Goal: Task Accomplishment & Management: Manage account settings

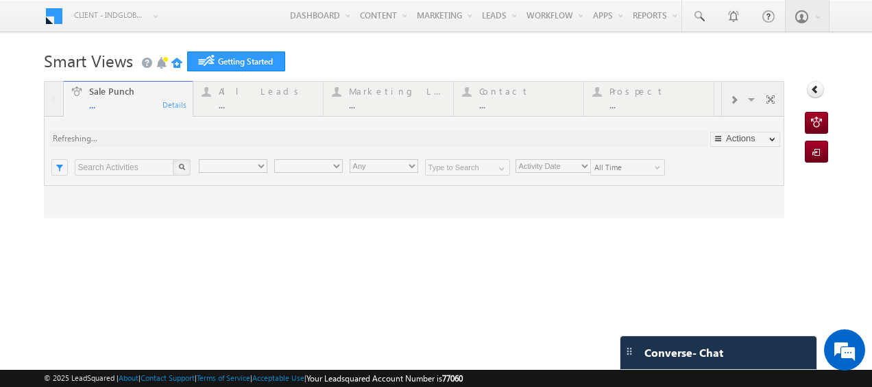
type input "Any Owner"
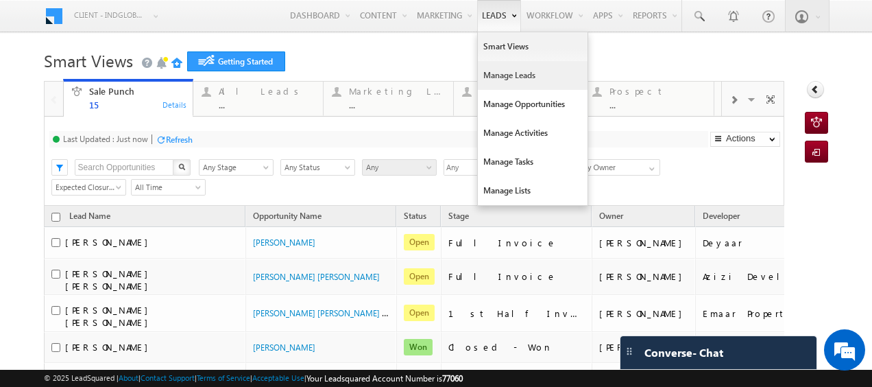
click at [497, 71] on link "Manage Leads" at bounding box center [533, 75] width 110 height 29
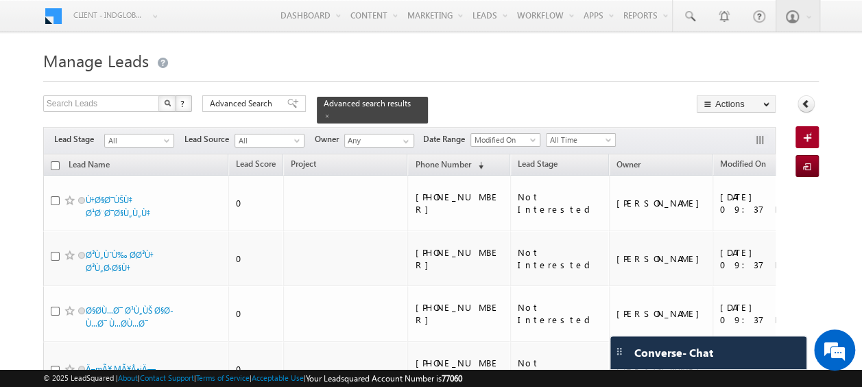
click at [53, 161] on input "checkbox" at bounding box center [55, 165] width 9 height 9
checkbox input "true"
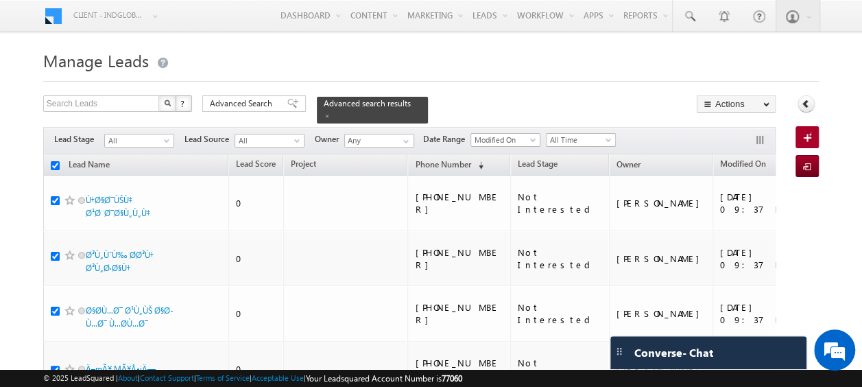
checkbox input "true"
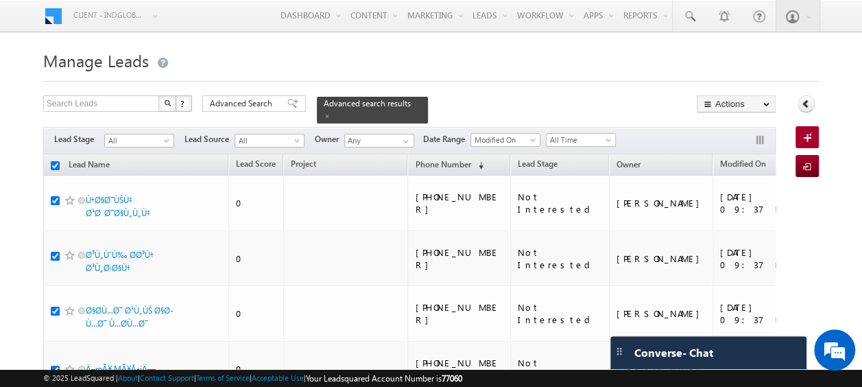
checkbox input "true"
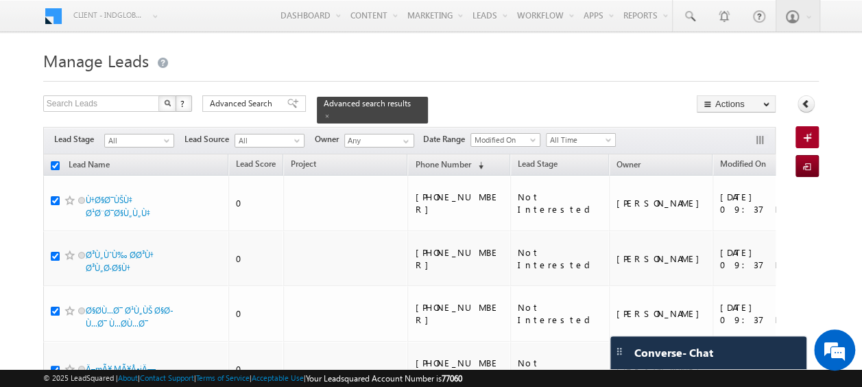
checkbox input "true"
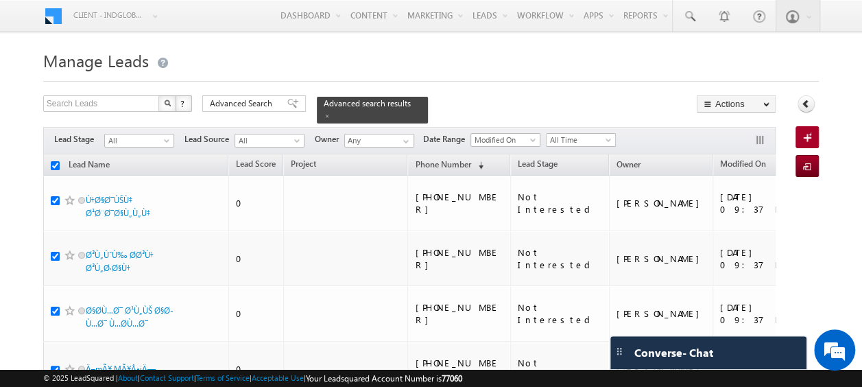
checkbox input "true"
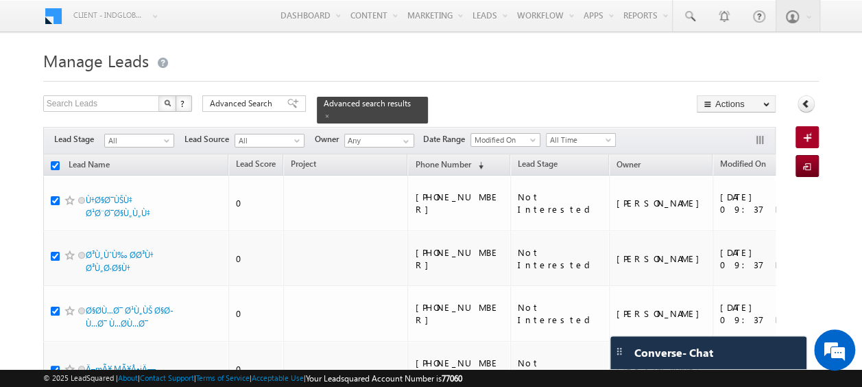
checkbox input "true"
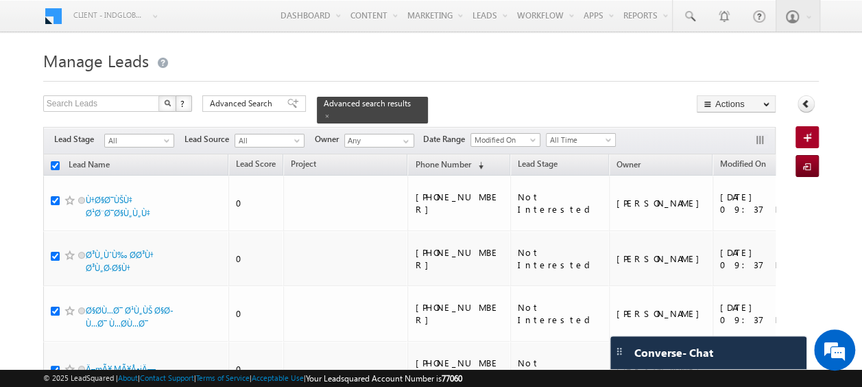
checkbox input "true"
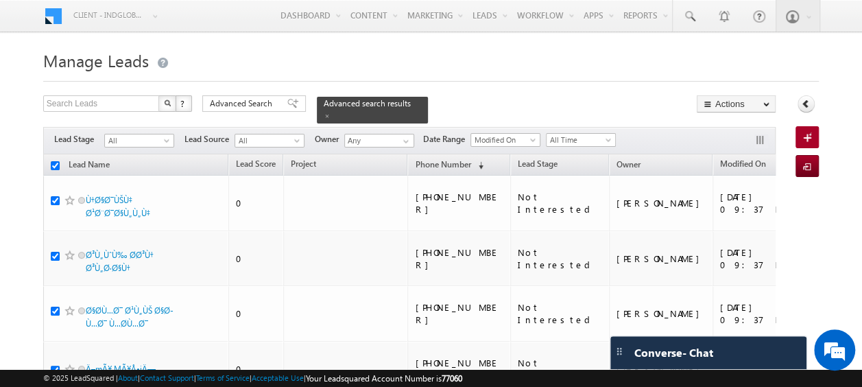
checkbox input "true"
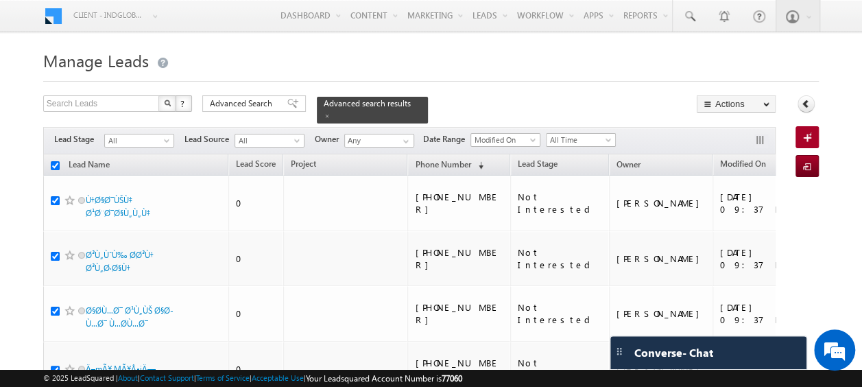
checkbox input "true"
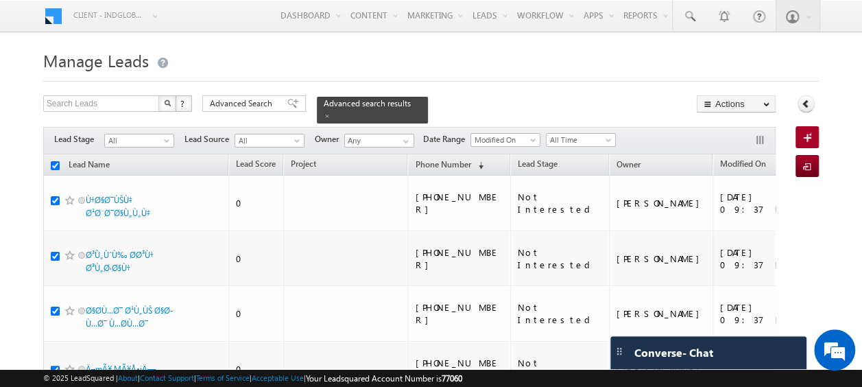
checkbox input "true"
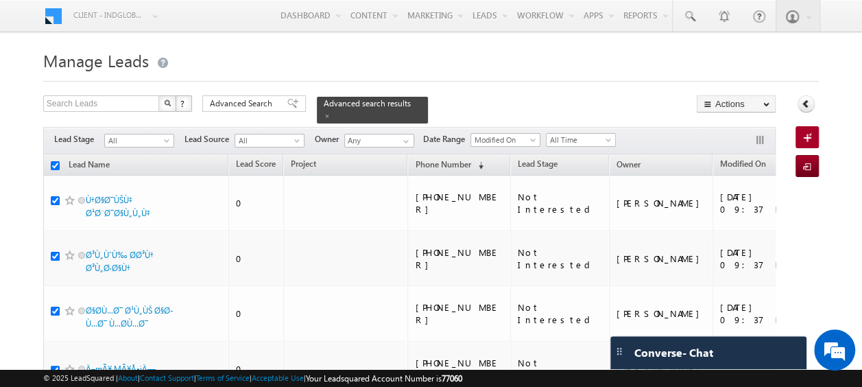
checkbox input "true"
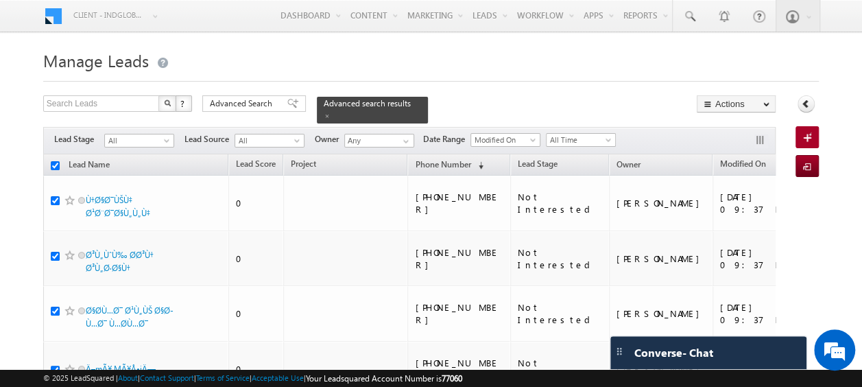
checkbox input "true"
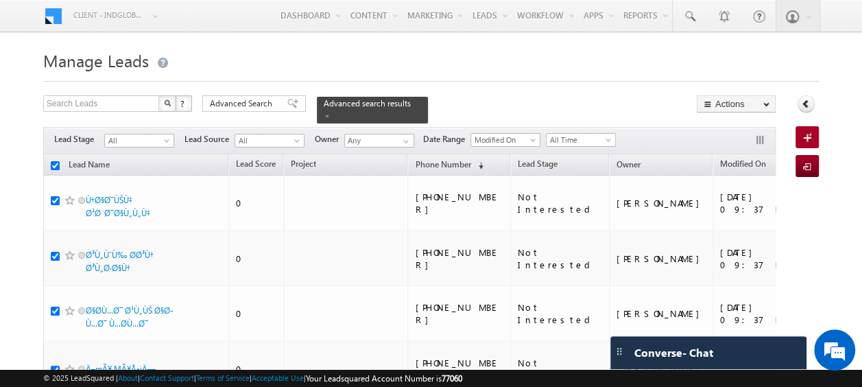
checkbox input "true"
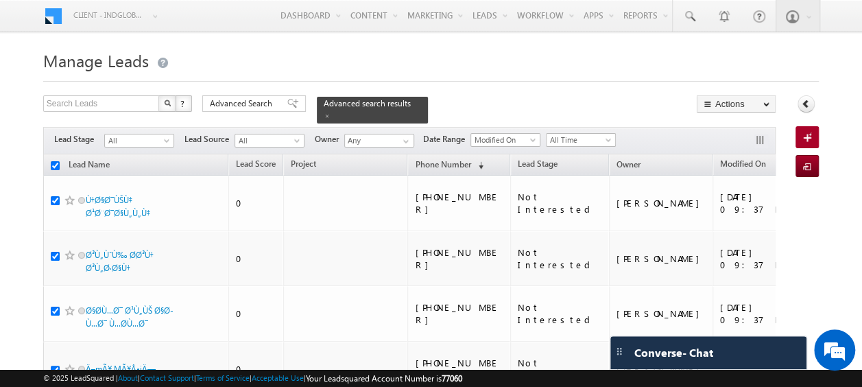
checkbox input "true"
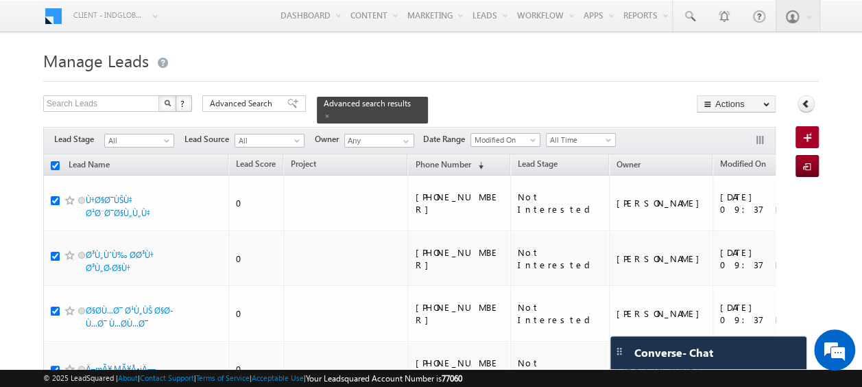
checkbox input "true"
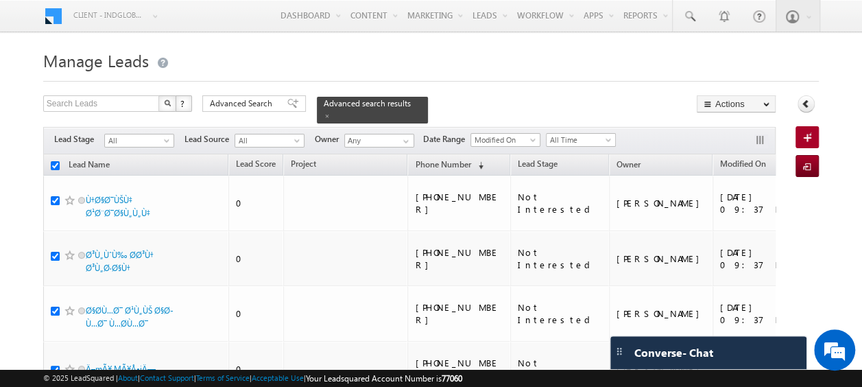
checkbox input "true"
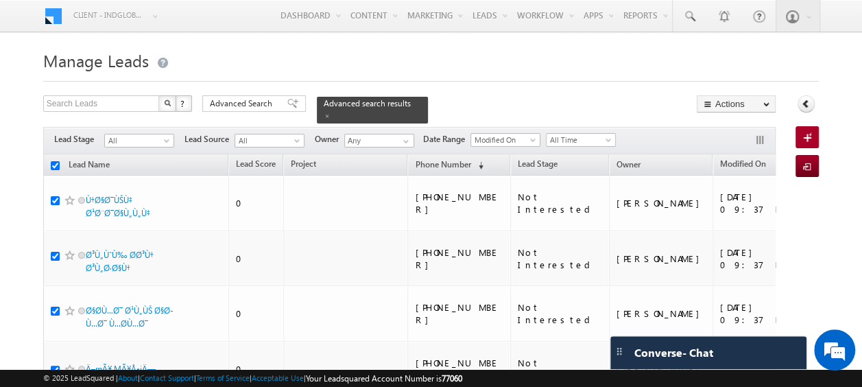
checkbox input "true"
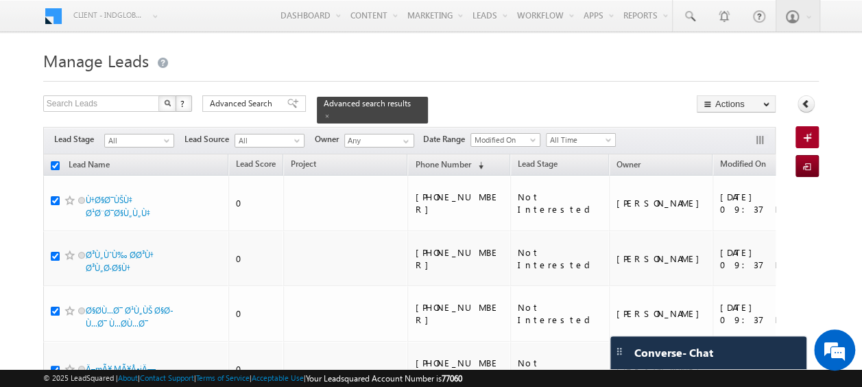
checkbox input "true"
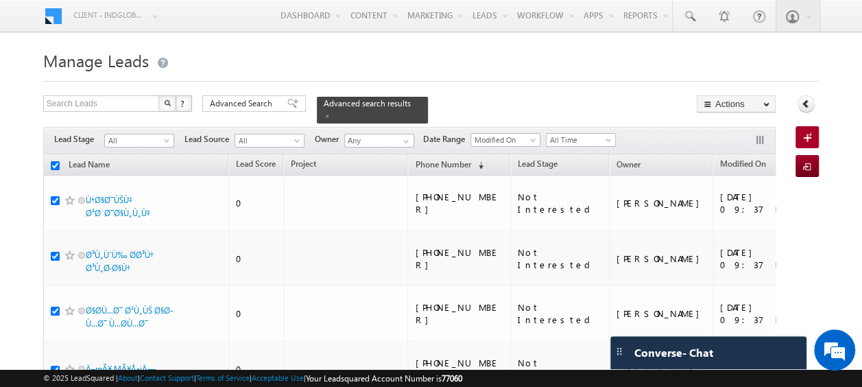
checkbox input "true"
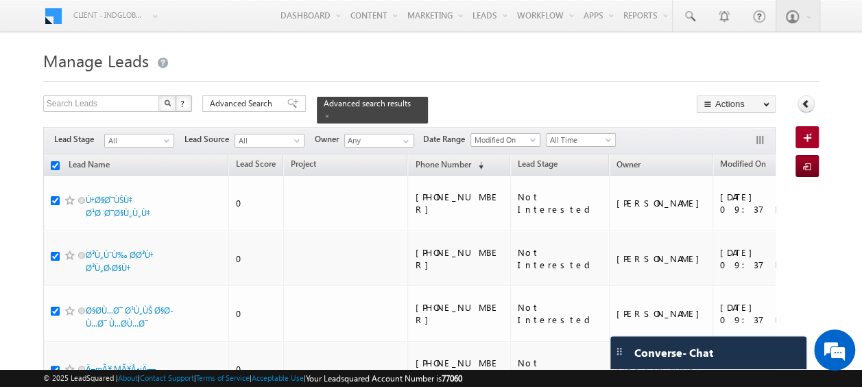
checkbox input "true"
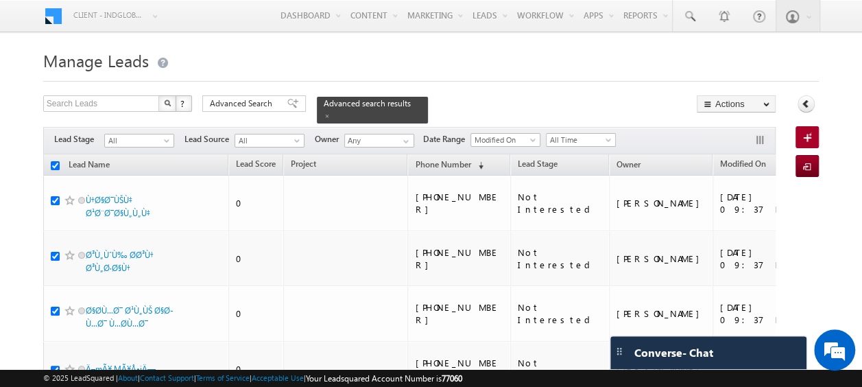
checkbox input "true"
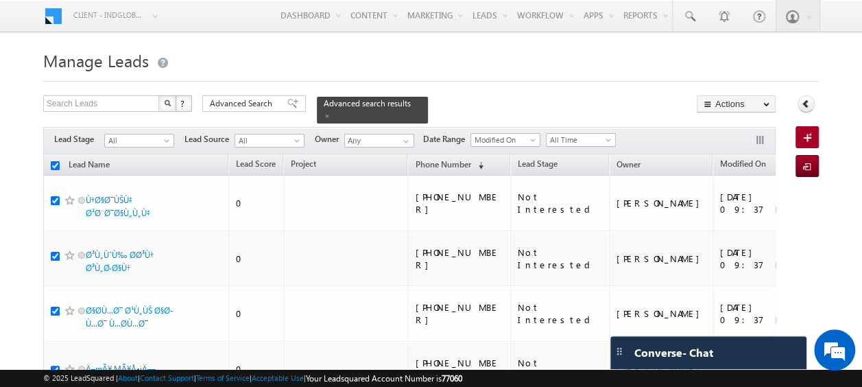
checkbox input "true"
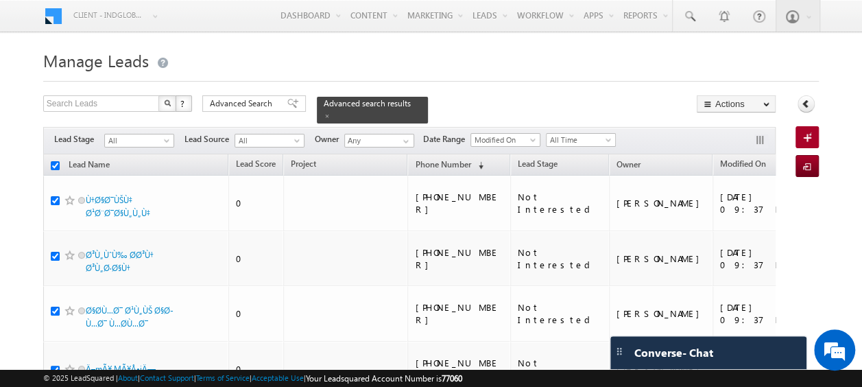
checkbox input "true"
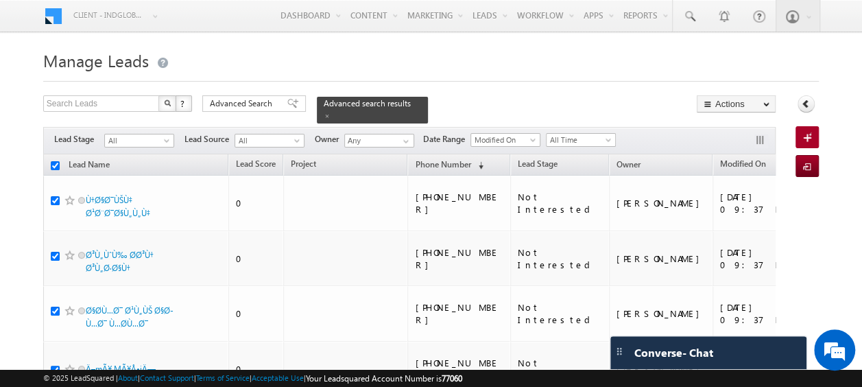
checkbox input "true"
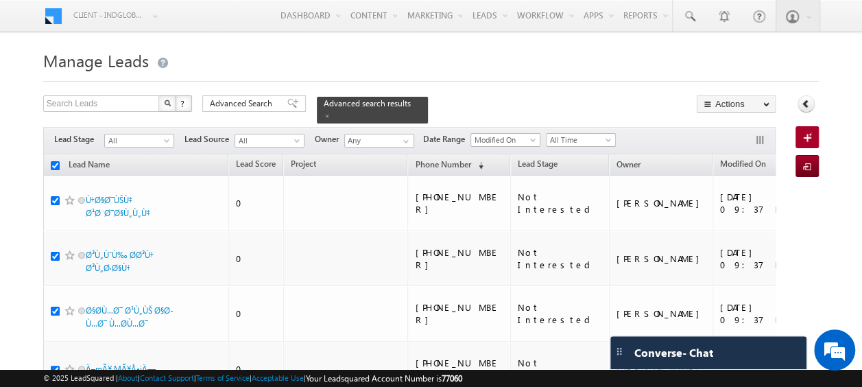
checkbox input "true"
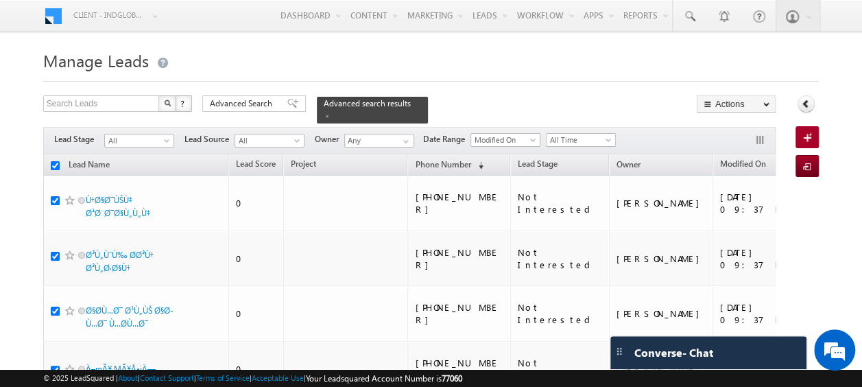
checkbox input "true"
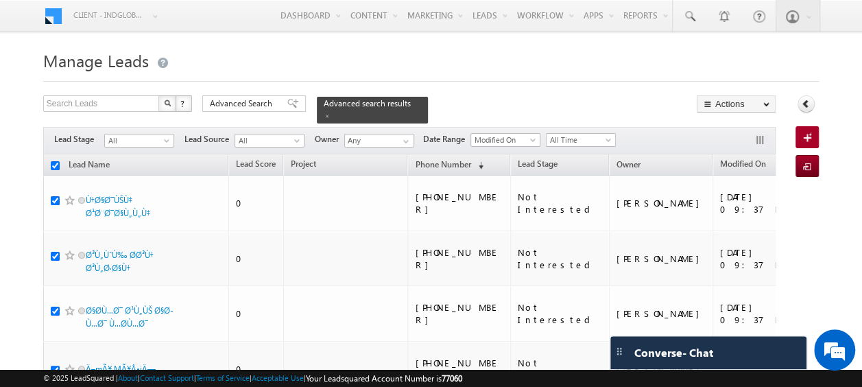
checkbox input "true"
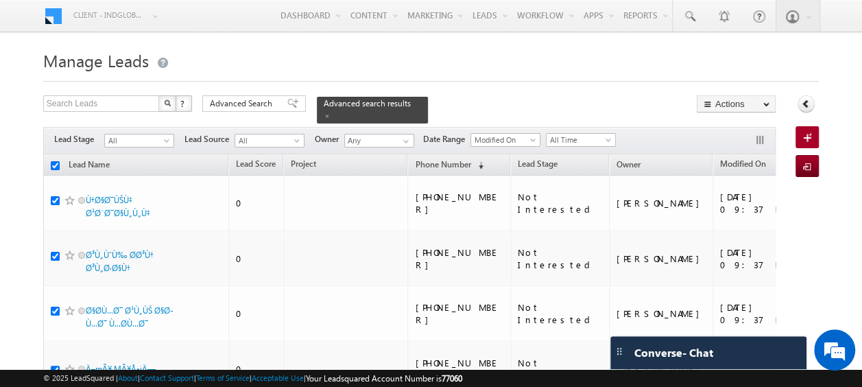
checkbox input "true"
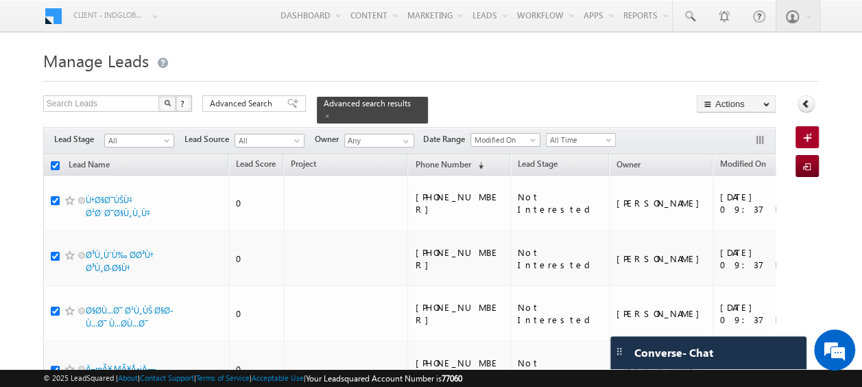
checkbox input "true"
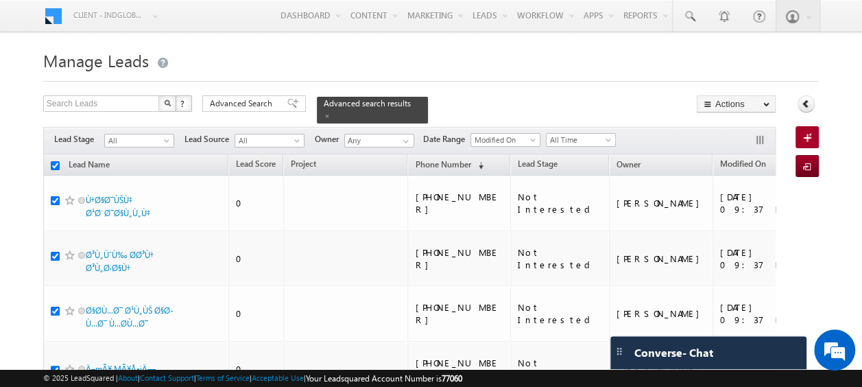
checkbox input "true"
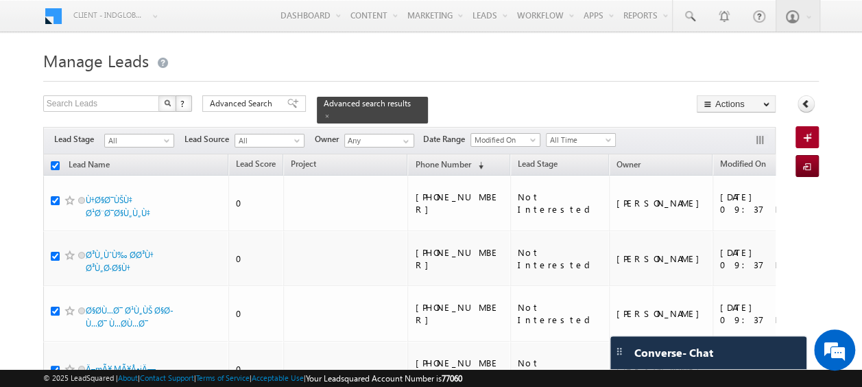
checkbox input "true"
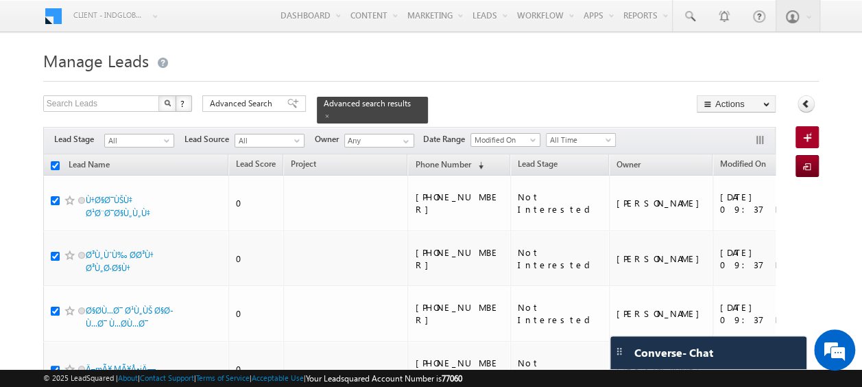
checkbox input "true"
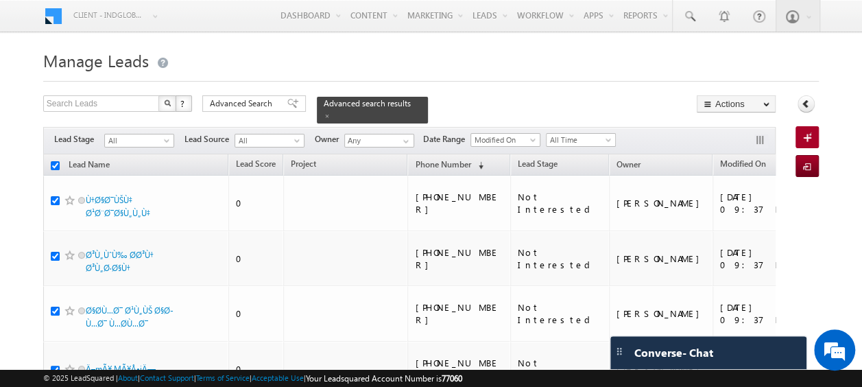
checkbox input "true"
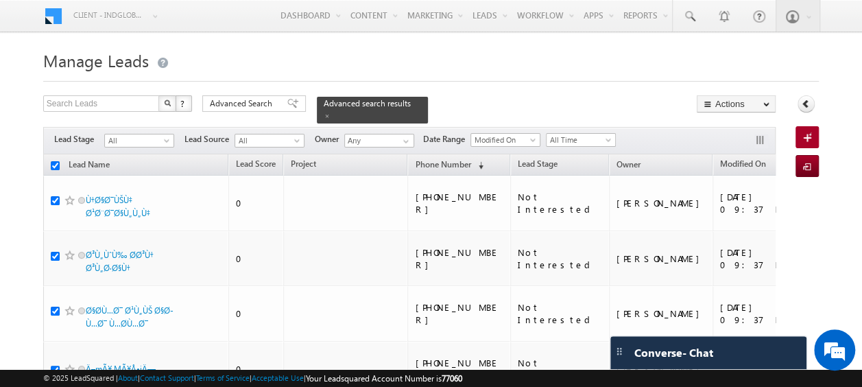
checkbox input "true"
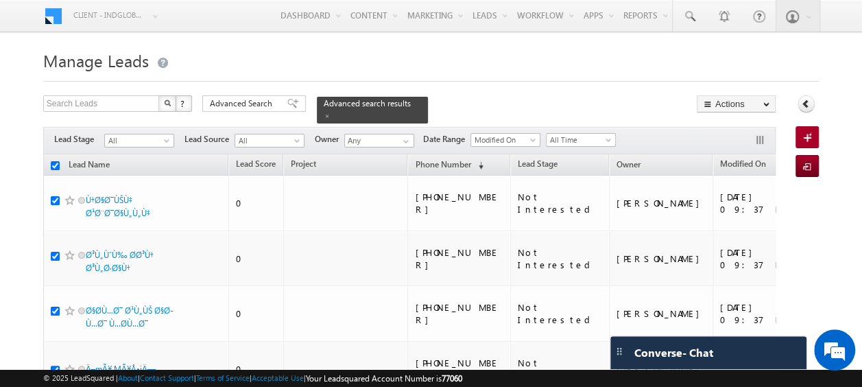
checkbox input "true"
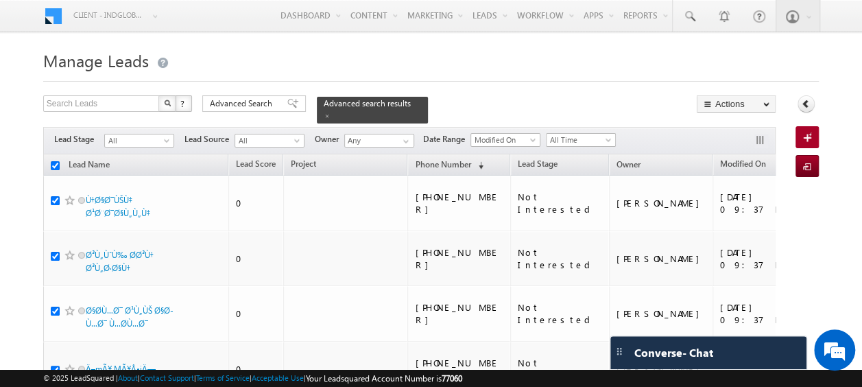
checkbox input "true"
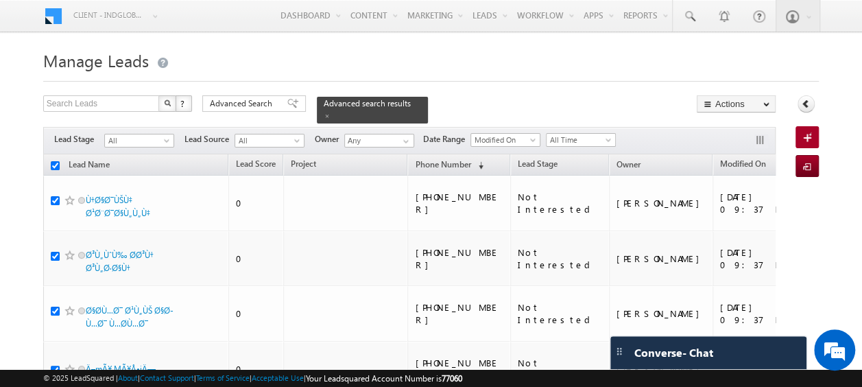
checkbox input "true"
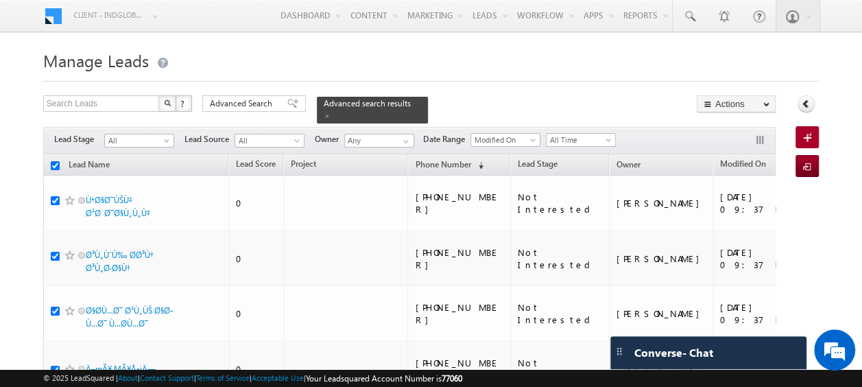
checkbox input "true"
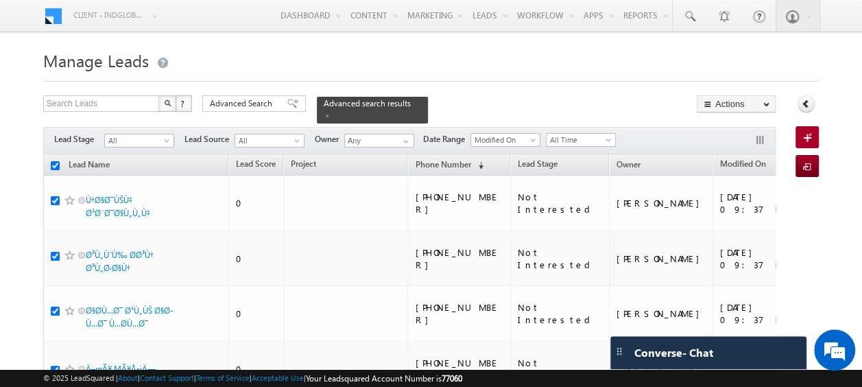
checkbox input "true"
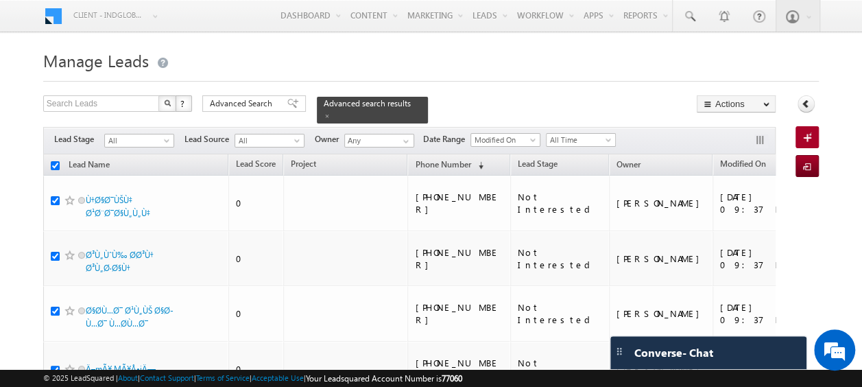
checkbox input "true"
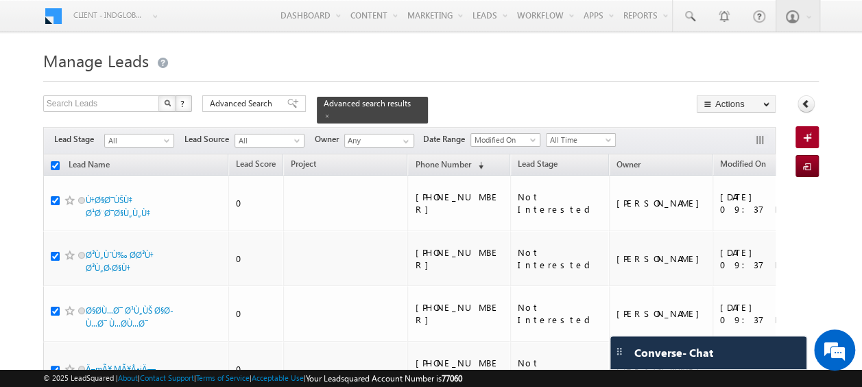
checkbox input "true"
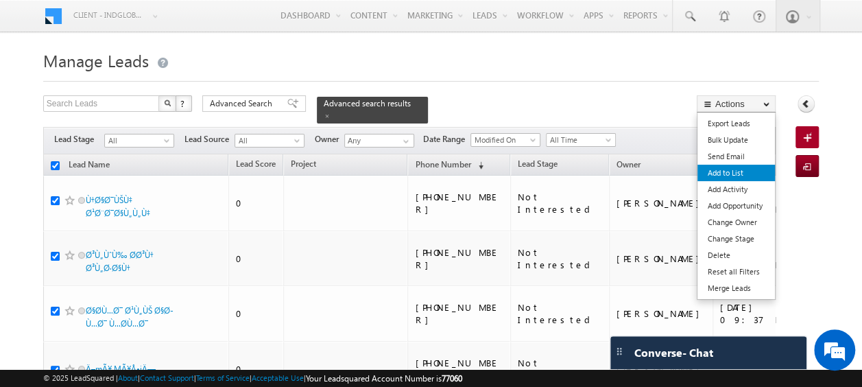
click at [737, 178] on link "Add to List" at bounding box center [735, 173] width 77 height 16
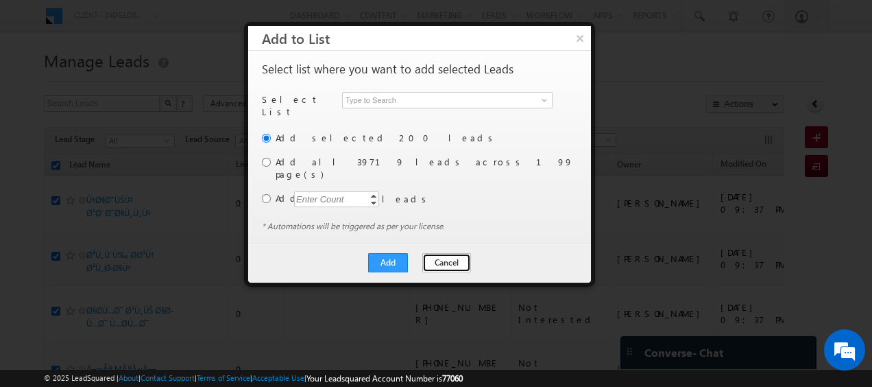
click at [447, 253] on button "Cancel" at bounding box center [446, 262] width 49 height 19
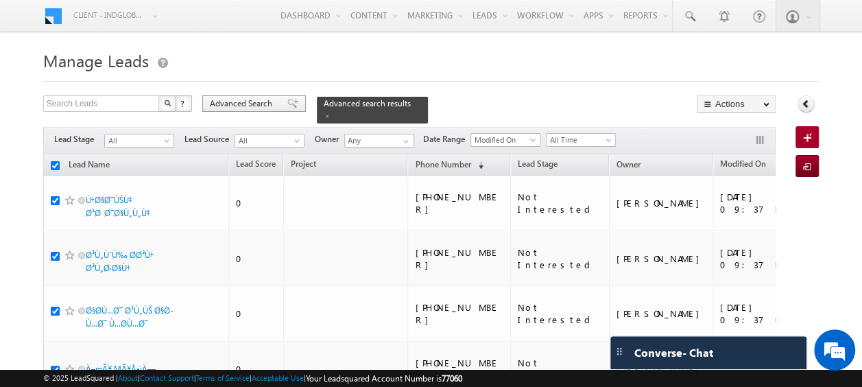
click at [254, 101] on span "Advanced Search" at bounding box center [243, 103] width 67 height 12
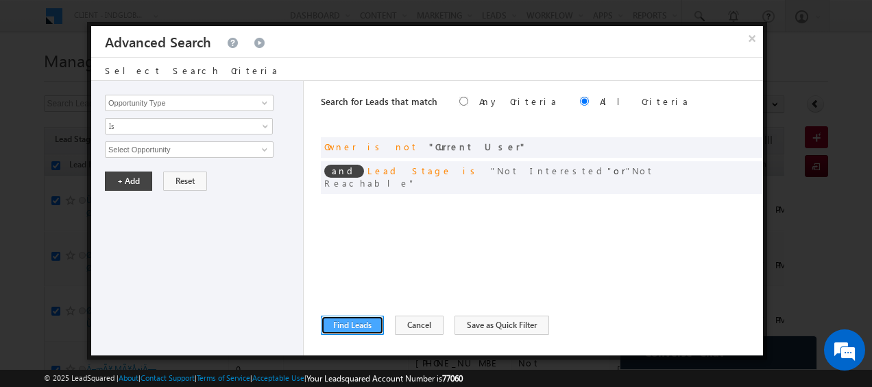
click at [356, 320] on button "Find Leads" at bounding box center [352, 324] width 63 height 19
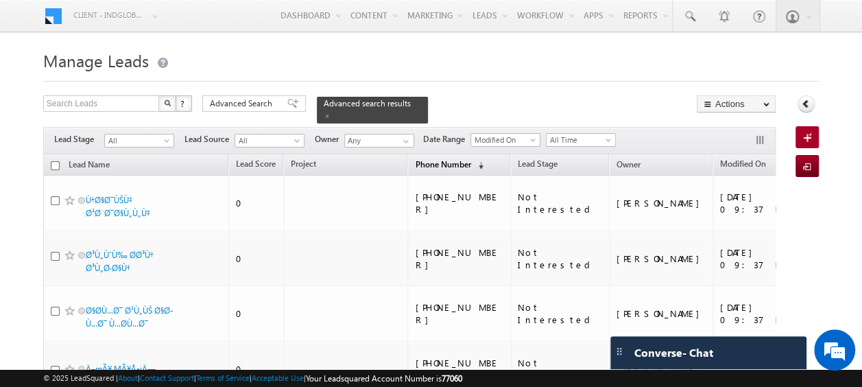
click at [415, 159] on span "Phone Number" at bounding box center [443, 164] width 56 height 10
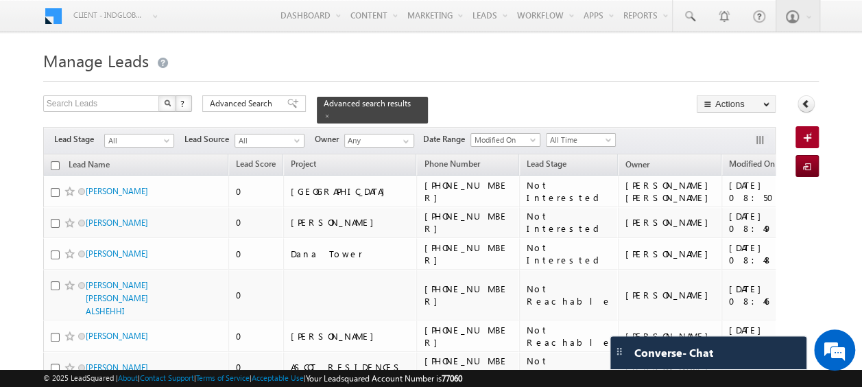
click at [51, 161] on input "checkbox" at bounding box center [55, 165] width 9 height 9
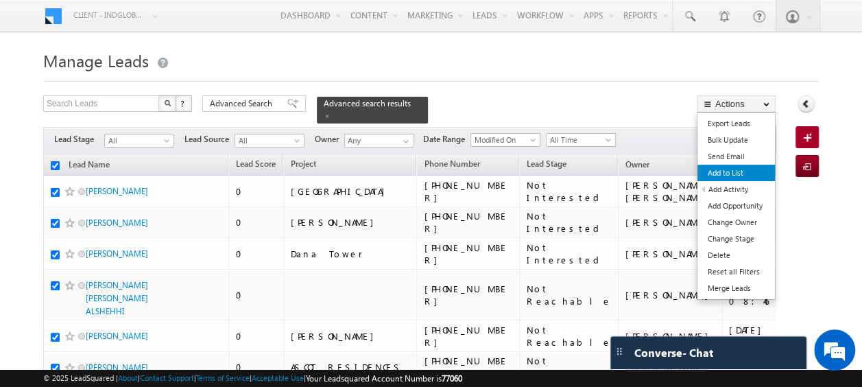
click at [736, 173] on link "Add to List" at bounding box center [735, 173] width 77 height 16
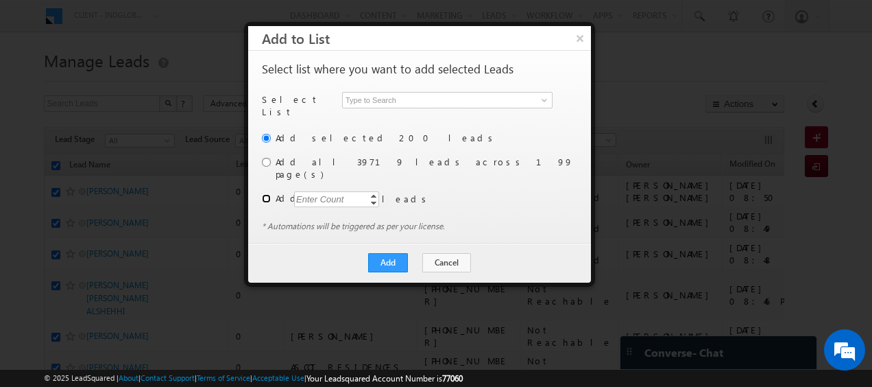
click at [269, 194] on input "radio" at bounding box center [266, 198] width 9 height 9
drag, startPoint x: 307, startPoint y: 151, endPoint x: 329, endPoint y: 149, distance: 22.0
click at [329, 156] on label "Add all 39719 leads across 199 page(s)" at bounding box center [425, 168] width 299 height 25
copy label "39719"
click at [305, 191] on div "Enter Count" at bounding box center [320, 199] width 52 height 16
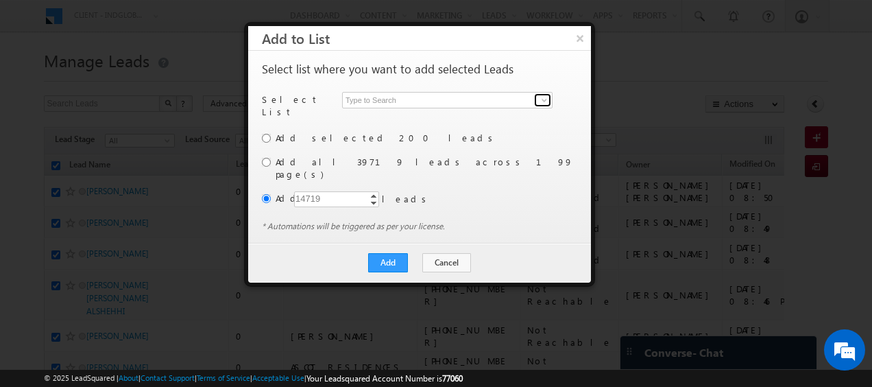
click at [548, 103] on span at bounding box center [544, 100] width 11 height 11
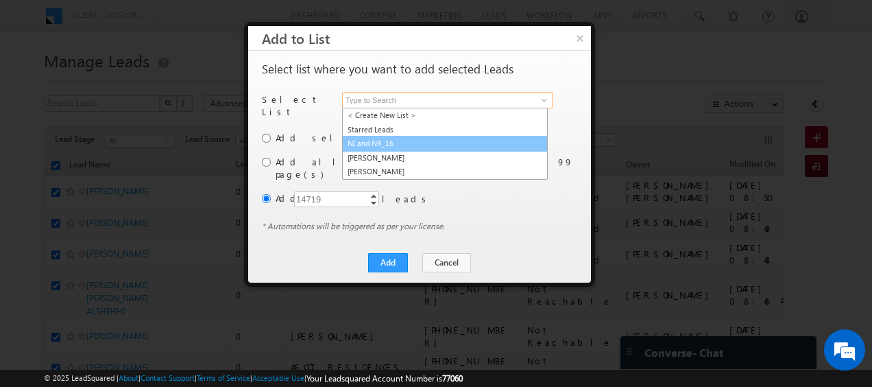
click at [374, 143] on link "NI and NR_16" at bounding box center [445, 144] width 206 height 16
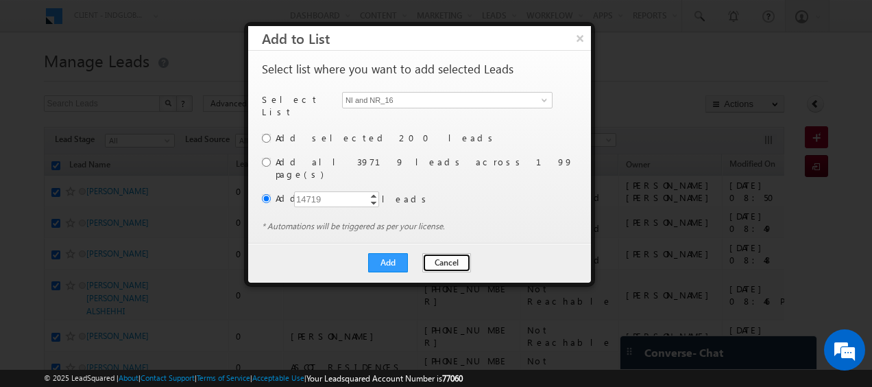
click at [450, 253] on button "Cancel" at bounding box center [446, 262] width 49 height 19
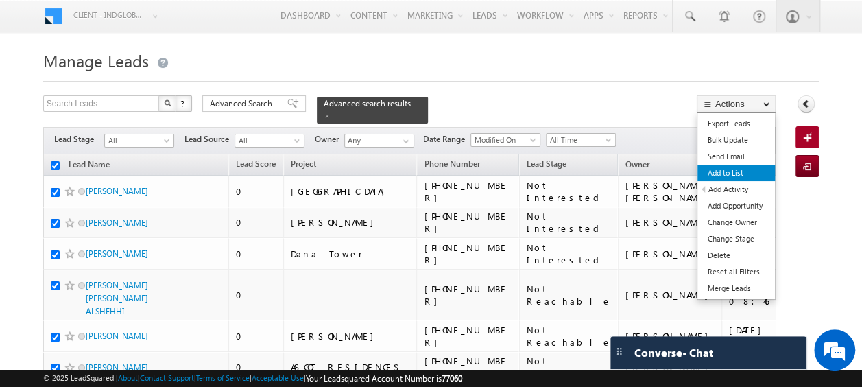
click at [721, 170] on link "Add to List" at bounding box center [735, 173] width 77 height 16
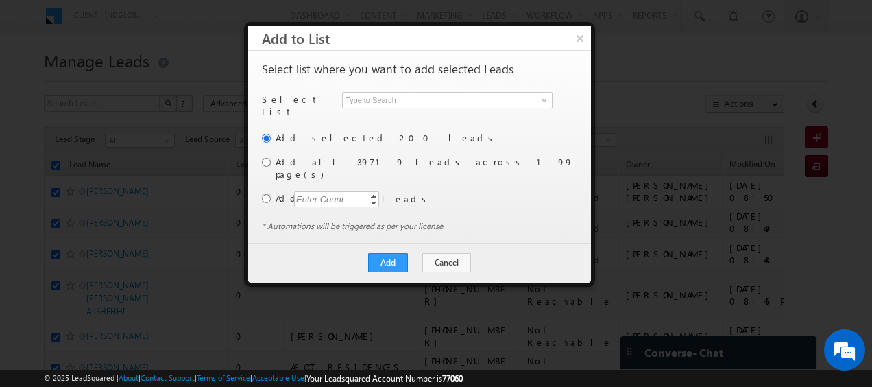
click at [317, 191] on div "Enter Count" at bounding box center [320, 199] width 52 height 16
click at [549, 99] on span at bounding box center [544, 100] width 11 height 11
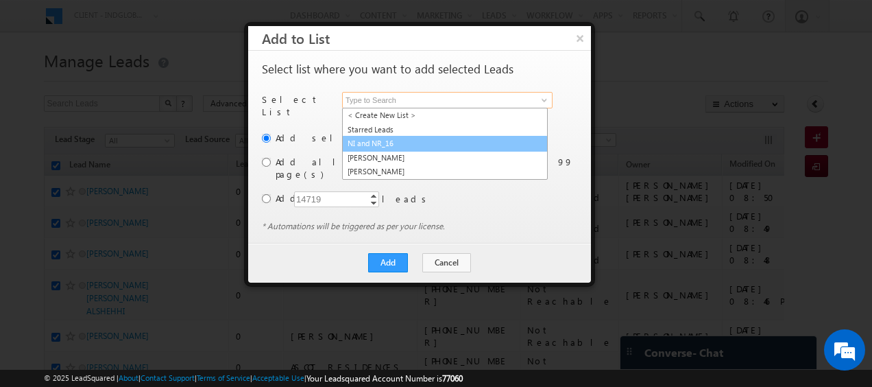
click at [383, 143] on link "NI and NR_16" at bounding box center [445, 144] width 206 height 16
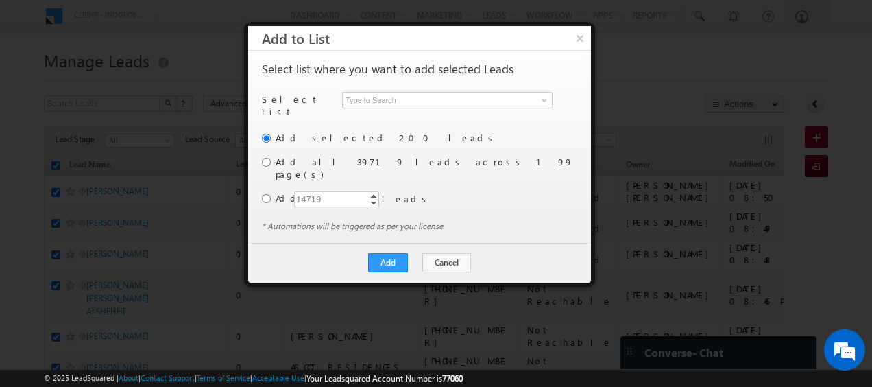
click at [501, 160] on div "Add selected 200 leads Add all 39719 leads across 199 page(s) Add 14719 14719 I…" at bounding box center [418, 175] width 313 height 89
click at [540, 99] on span at bounding box center [544, 100] width 11 height 11
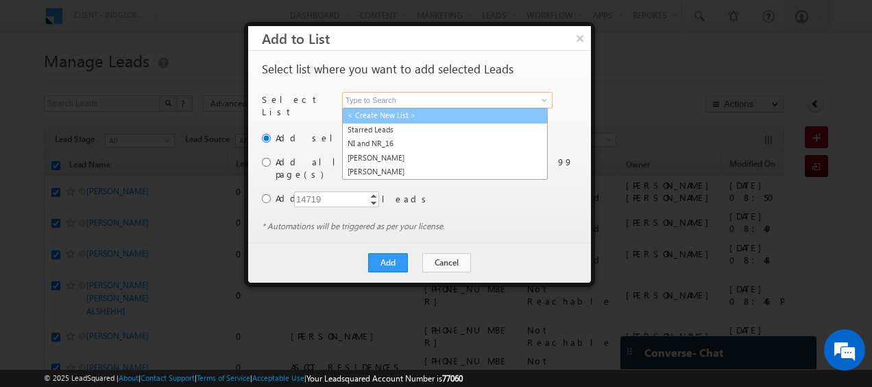
click at [397, 115] on link "< Create New List >" at bounding box center [445, 116] width 206 height 16
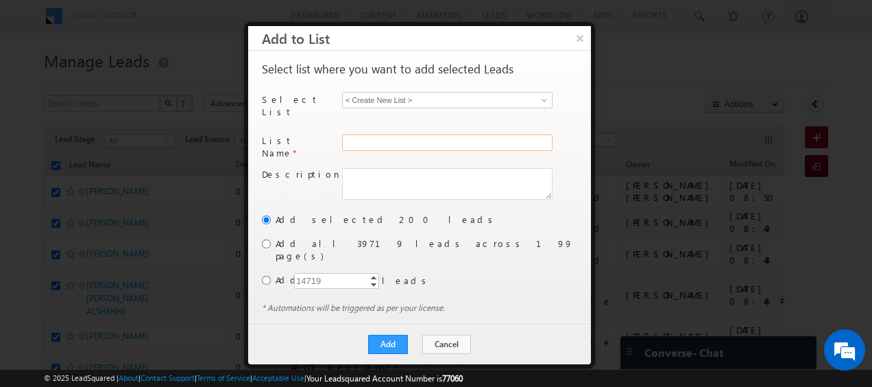
click at [393, 134] on input "text" at bounding box center [447, 142] width 211 height 16
click at [392, 137] on input "NI and NR_02" at bounding box center [447, 142] width 211 height 16
click at [407, 134] on input "NI and NR_16__09_02" at bounding box center [447, 142] width 211 height 16
click at [269, 276] on input "radio" at bounding box center [266, 280] width 9 height 9
click at [392, 335] on button "Add" at bounding box center [388, 344] width 40 height 19
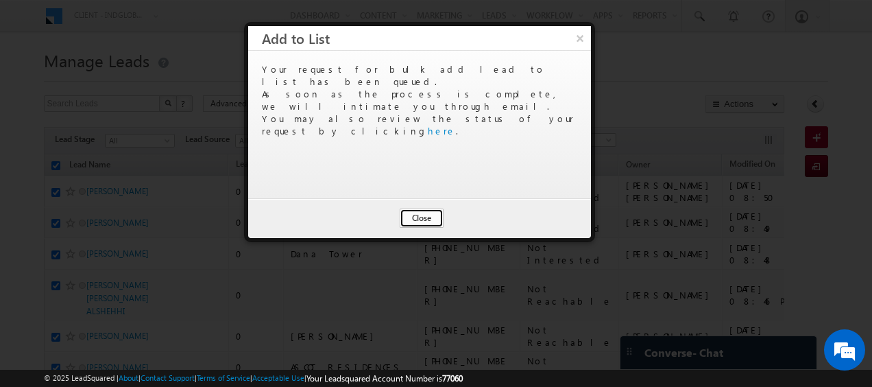
click at [424, 211] on button "Close" at bounding box center [422, 217] width 44 height 19
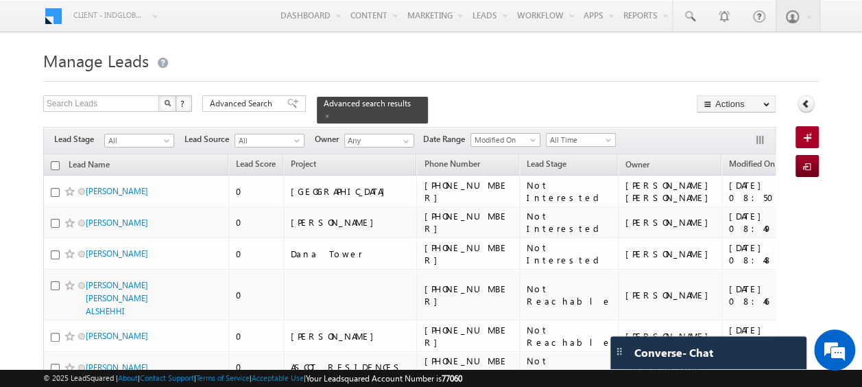
click at [59, 161] on input "checkbox" at bounding box center [55, 165] width 9 height 9
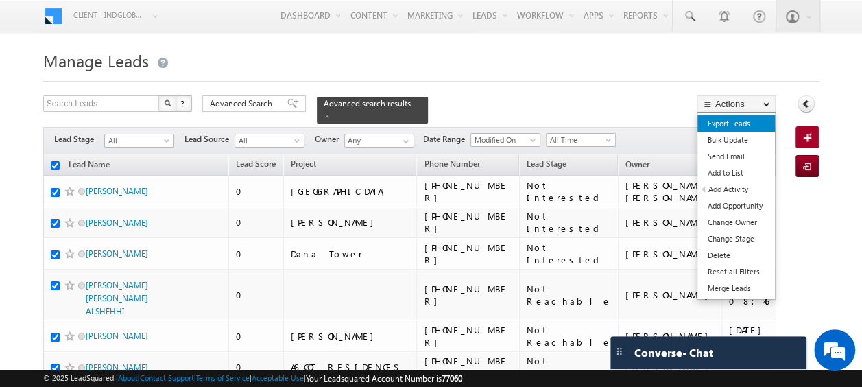
click at [729, 121] on link "Export Leads" at bounding box center [735, 123] width 77 height 16
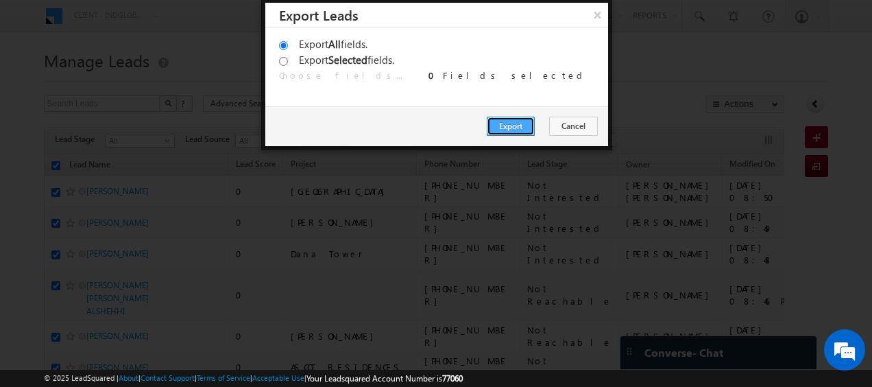
click at [517, 125] on button "Export" at bounding box center [511, 126] width 48 height 19
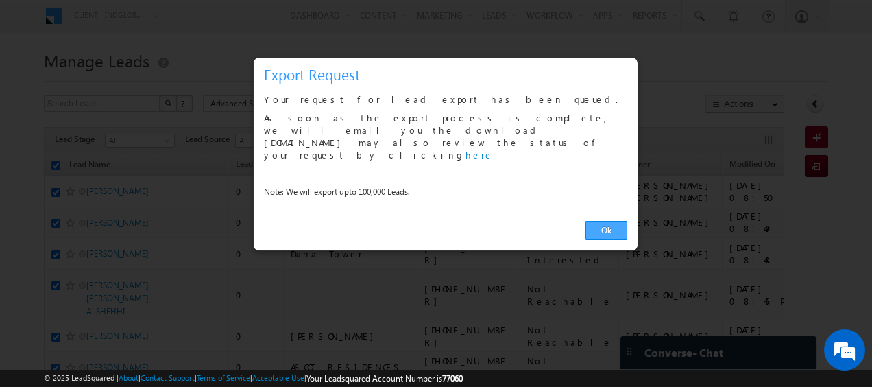
click at [616, 221] on link "Ok" at bounding box center [607, 230] width 42 height 19
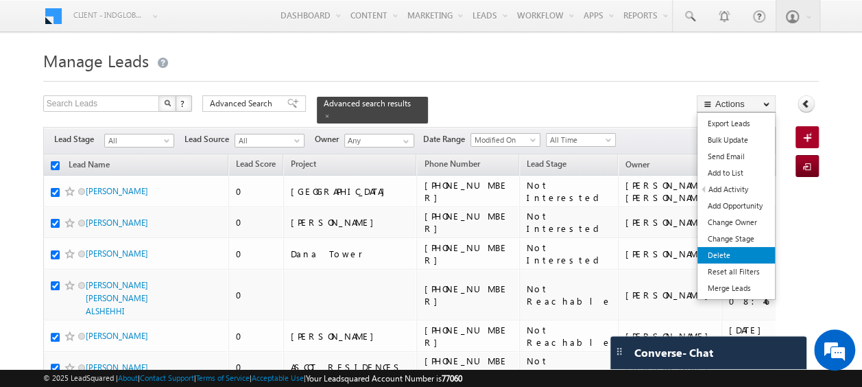
click at [720, 250] on link "Delete" at bounding box center [735, 255] width 77 height 16
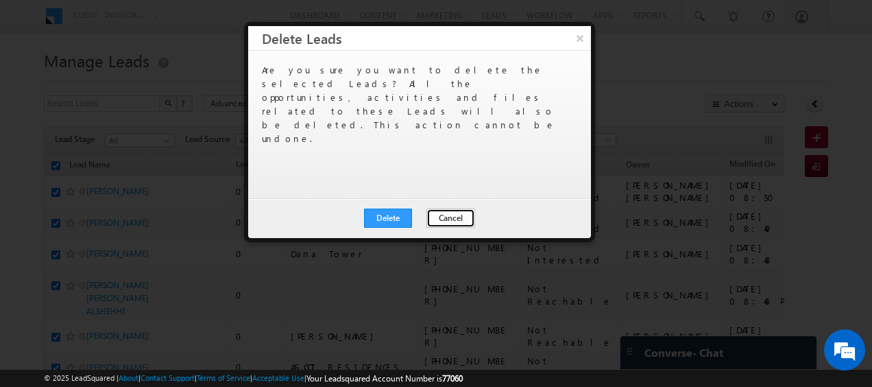
click at [437, 217] on button "Cancel" at bounding box center [451, 217] width 49 height 19
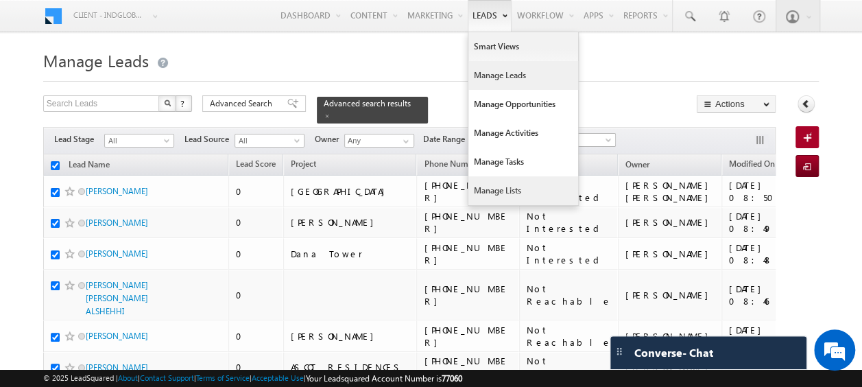
click at [492, 192] on link "Manage Lists" at bounding box center [523, 190] width 110 height 29
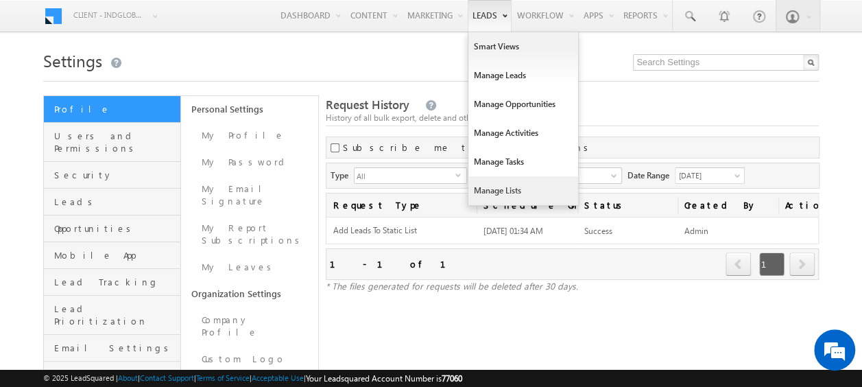
click at [494, 187] on link "Manage Lists" at bounding box center [523, 190] width 110 height 29
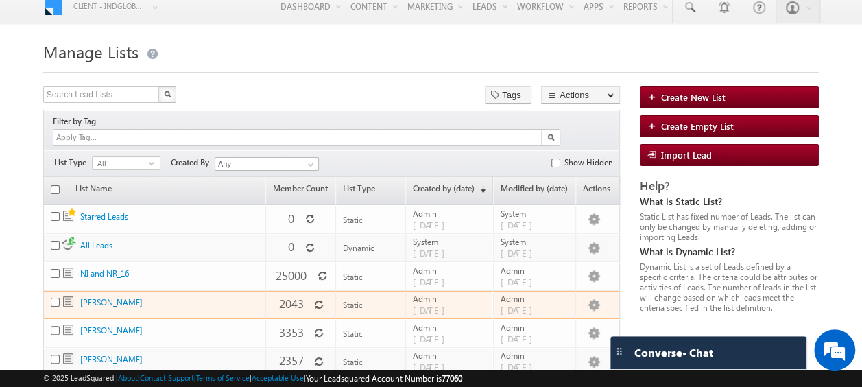
scroll to position [10, 0]
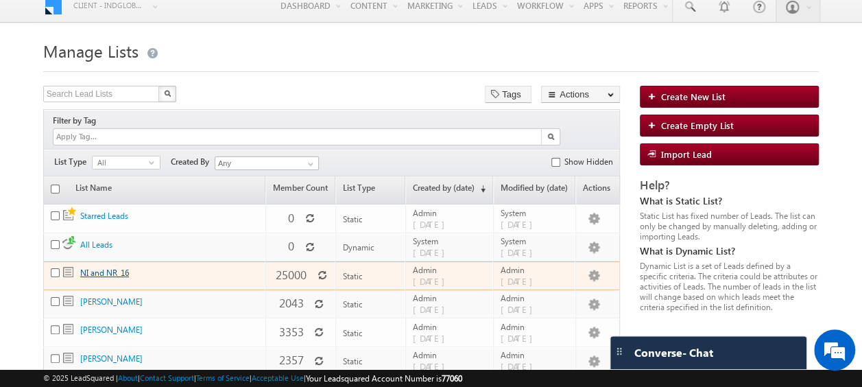
click at [110, 267] on link "NI and NR_16" at bounding box center [104, 272] width 49 height 10
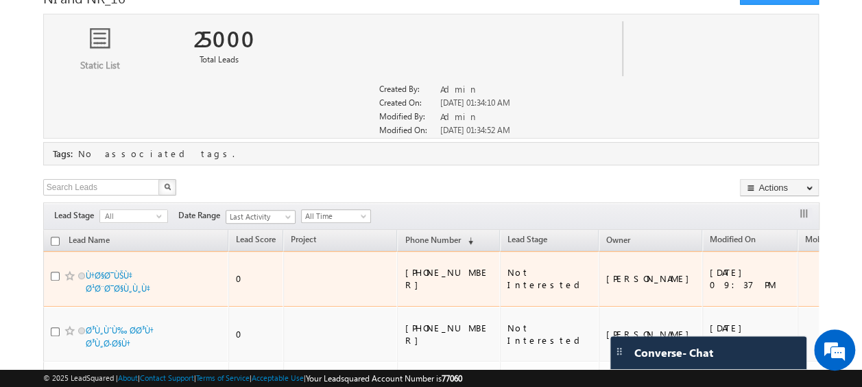
scroll to position [122, 0]
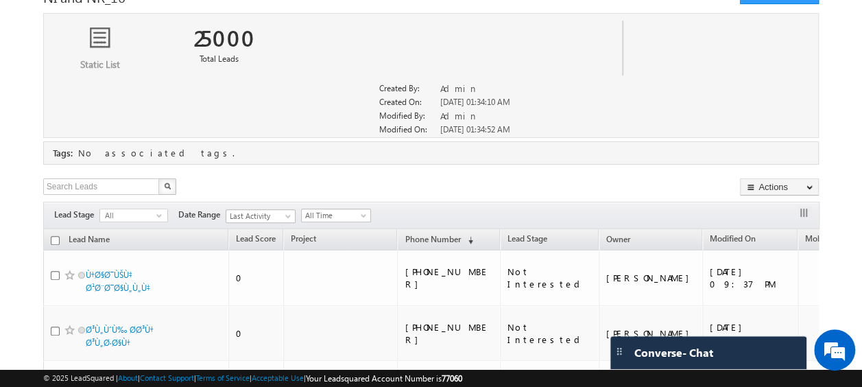
click at [49, 237] on th "Lead Name" at bounding box center [135, 239] width 185 height 21
click at [54, 237] on input "checkbox" at bounding box center [55, 240] width 9 height 9
checkbox input "true"
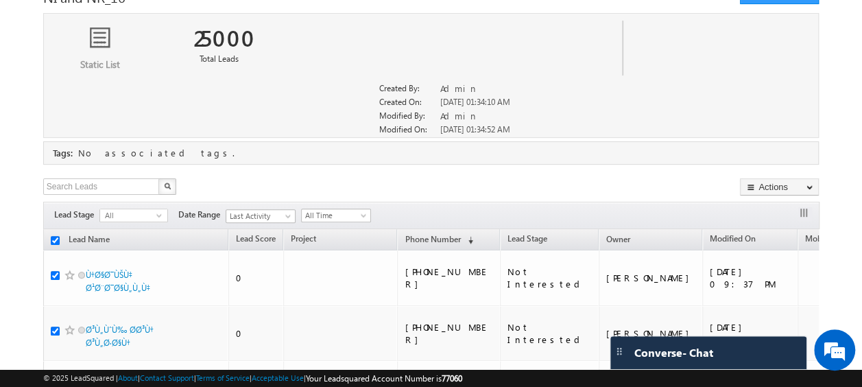
checkbox input "true"
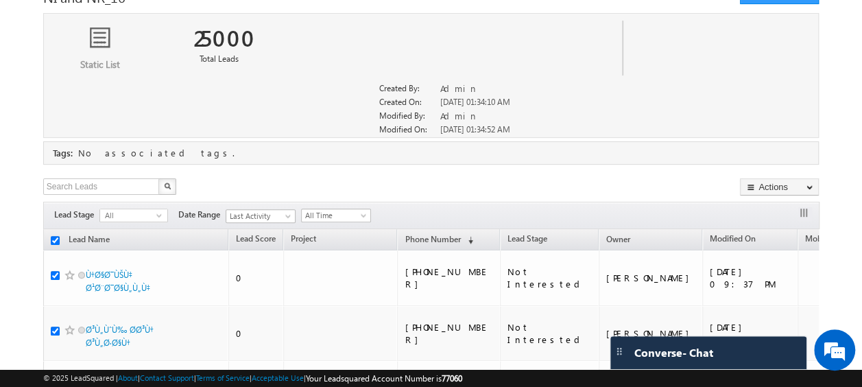
checkbox input "true"
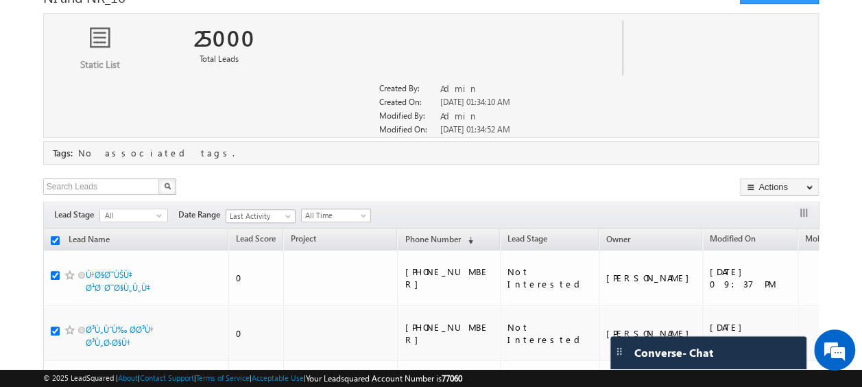
checkbox input "true"
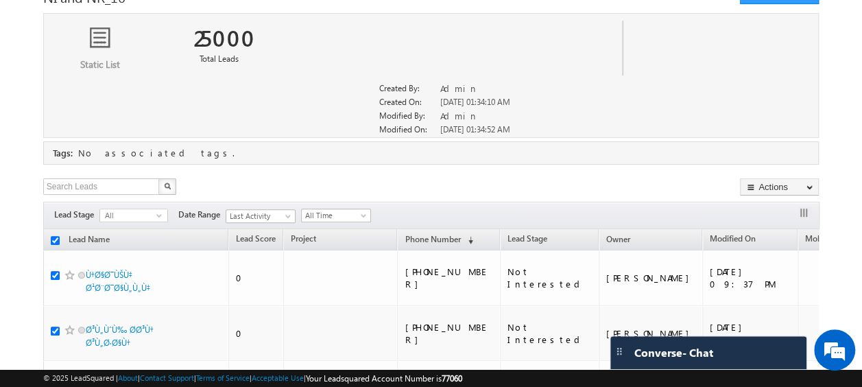
checkbox input "true"
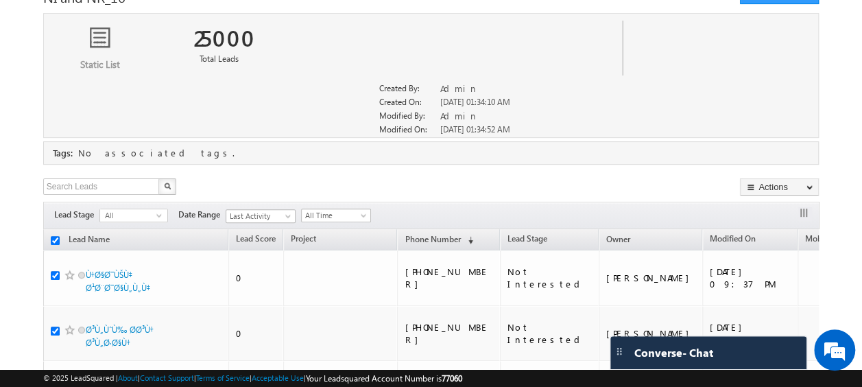
checkbox input "true"
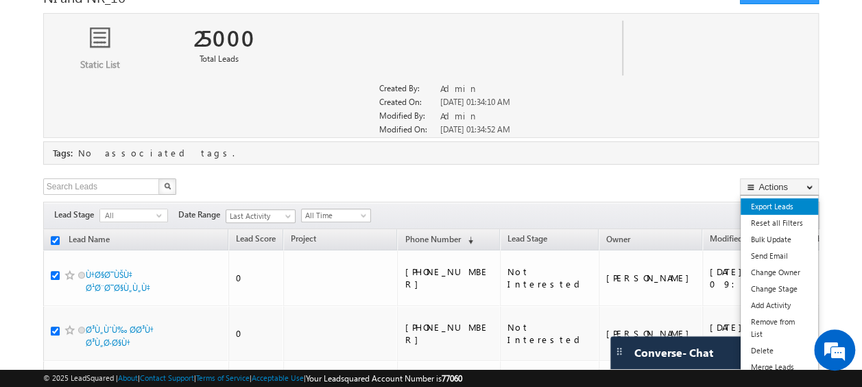
click at [773, 200] on link "Export Leads" at bounding box center [779, 206] width 77 height 16
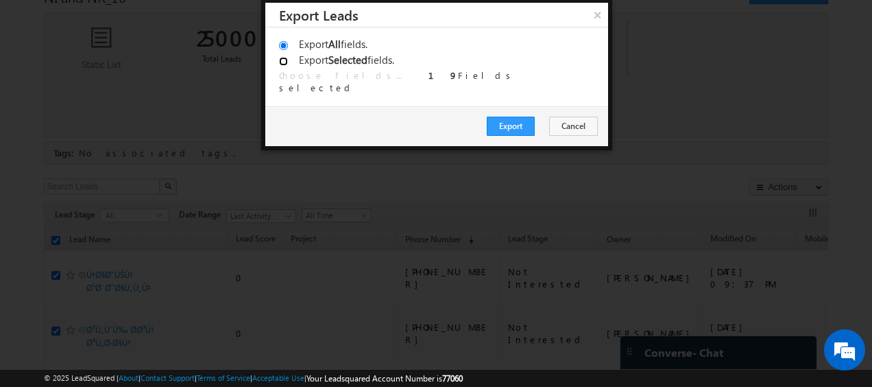
click at [285, 64] on input "Export Selected fields." at bounding box center [283, 61] width 9 height 9
radio input "true"
click at [284, 43] on input "Export All fields." at bounding box center [283, 45] width 9 height 9
radio input "true"
click at [525, 127] on button "Export" at bounding box center [511, 126] width 48 height 19
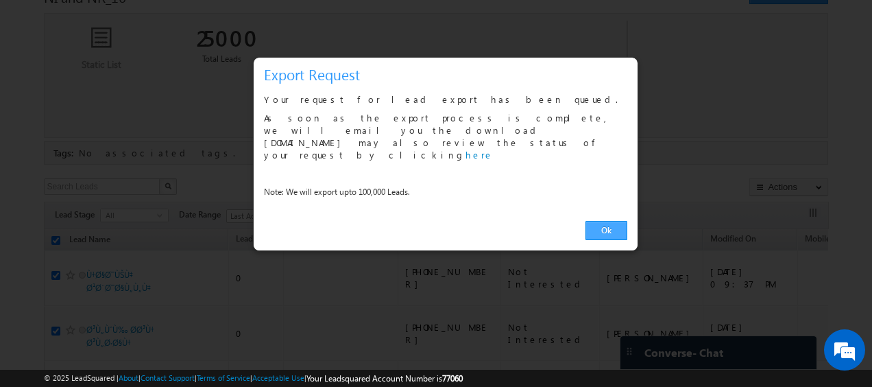
click at [619, 221] on link "Ok" at bounding box center [607, 230] width 42 height 19
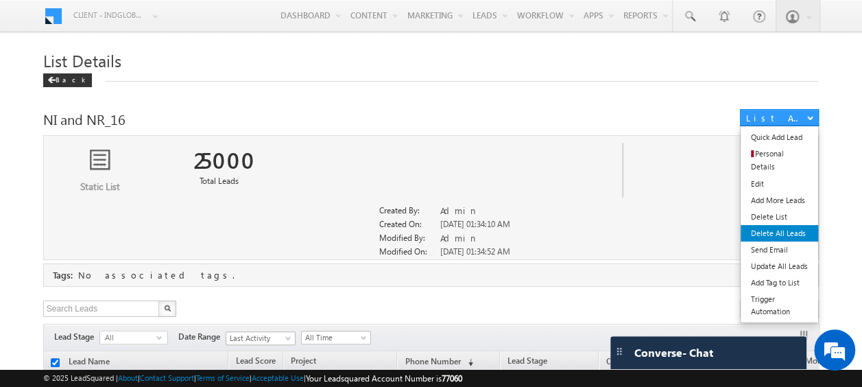
click at [780, 225] on link "Delete All Leads" at bounding box center [779, 233] width 77 height 16
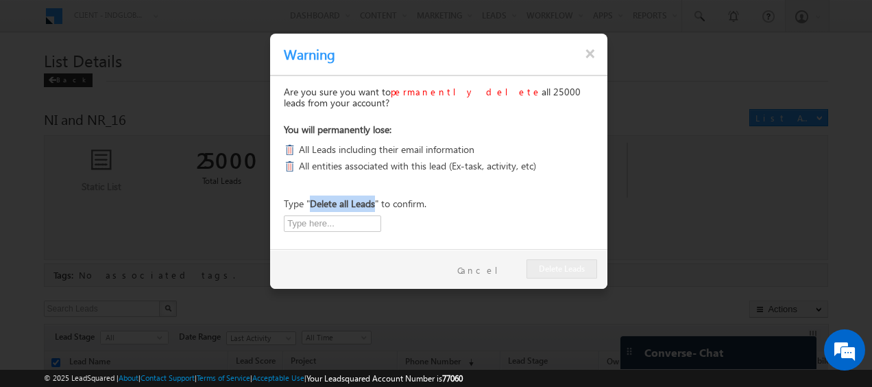
drag, startPoint x: 310, startPoint y: 203, endPoint x: 374, endPoint y: 206, distance: 64.5
click at [374, 206] on b "Delete all Leads" at bounding box center [342, 203] width 65 height 13
copy b "Delete all Leads"
click at [356, 226] on input "text" at bounding box center [332, 223] width 97 height 16
paste input "Delete all Leads"
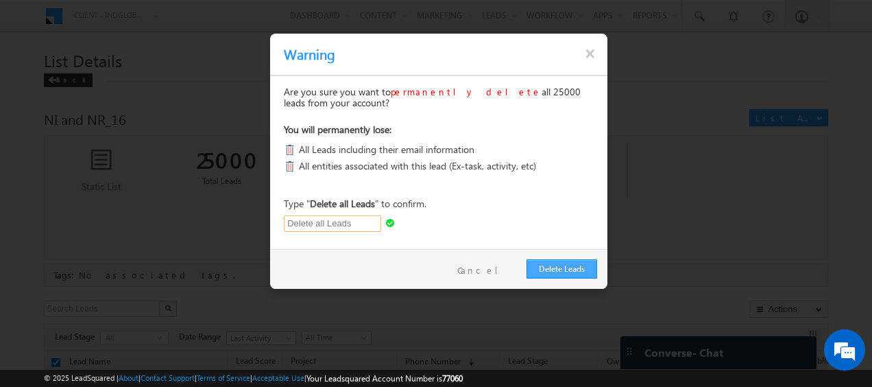
type input "Delete all Leads"
click at [575, 263] on button "Delete Leads" at bounding box center [562, 268] width 71 height 19
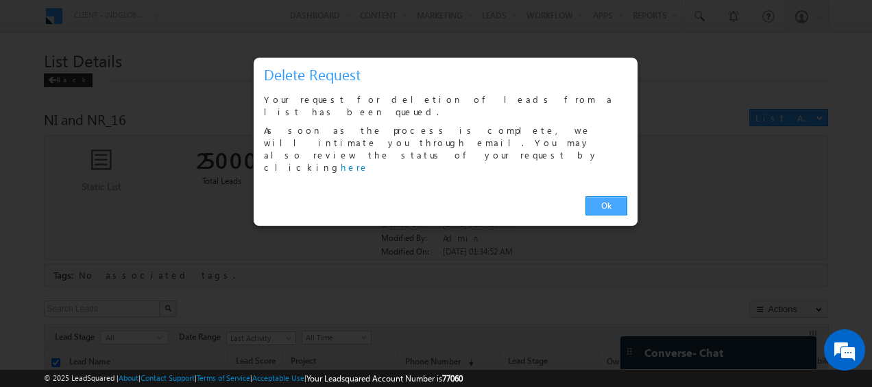
click at [599, 196] on link "Ok" at bounding box center [607, 205] width 42 height 19
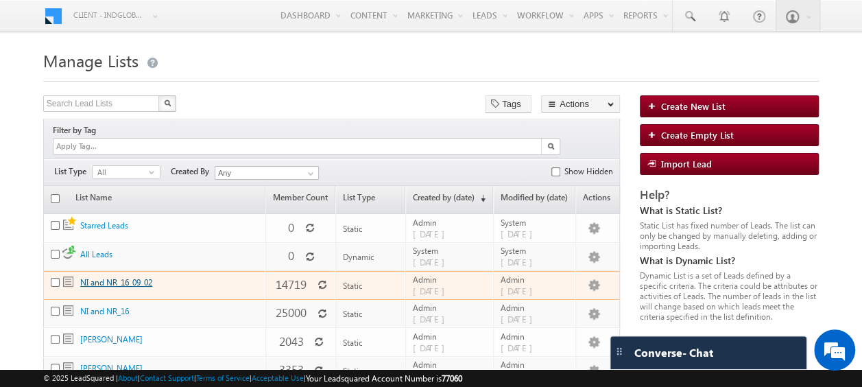
click at [117, 277] on link "NI and NR_16_09_02" at bounding box center [116, 282] width 72 height 10
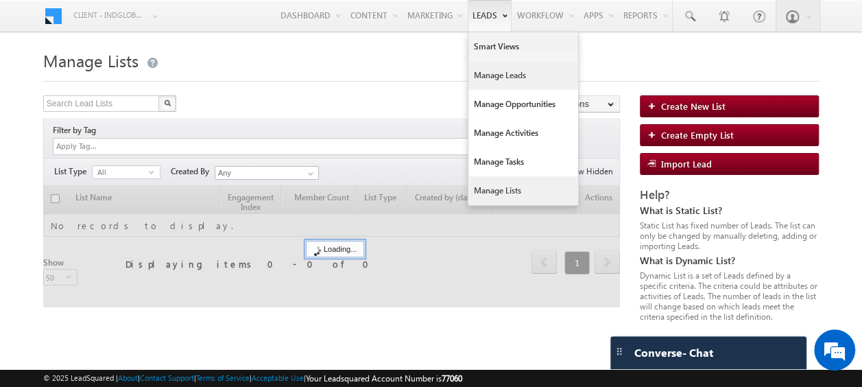
click at [496, 78] on link "Manage Leads" at bounding box center [523, 75] width 110 height 29
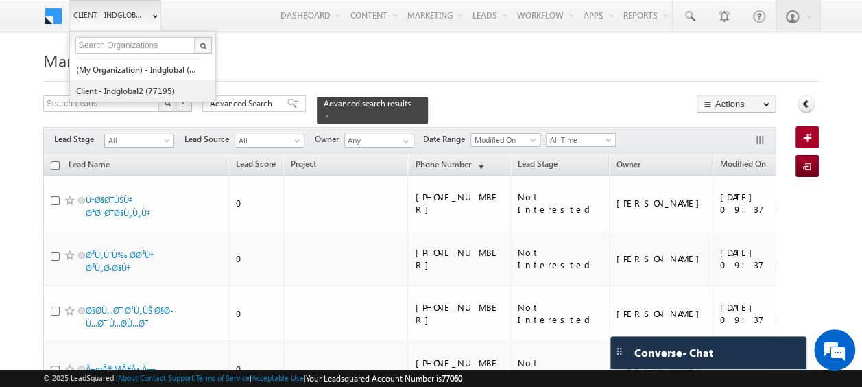
click at [99, 88] on link "Client - indglobal2 (77195)" at bounding box center [137, 90] width 125 height 21
